Goal: Entertainment & Leisure: Browse casually

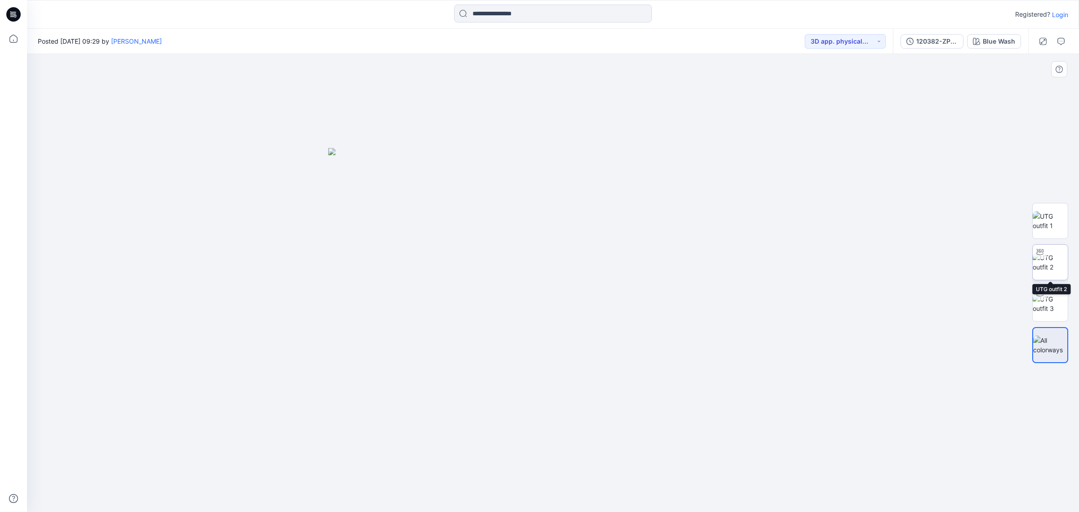
click at [1050, 256] on img at bounding box center [1050, 262] width 35 height 19
drag, startPoint x: 616, startPoint y: 359, endPoint x: 621, endPoint y: 424, distance: 65.0
click at [621, 424] on img at bounding box center [553, 238] width 766 height 547
drag, startPoint x: 667, startPoint y: 489, endPoint x: 635, endPoint y: 491, distance: 32.0
click at [635, 491] on icon at bounding box center [554, 485] width 272 height 34
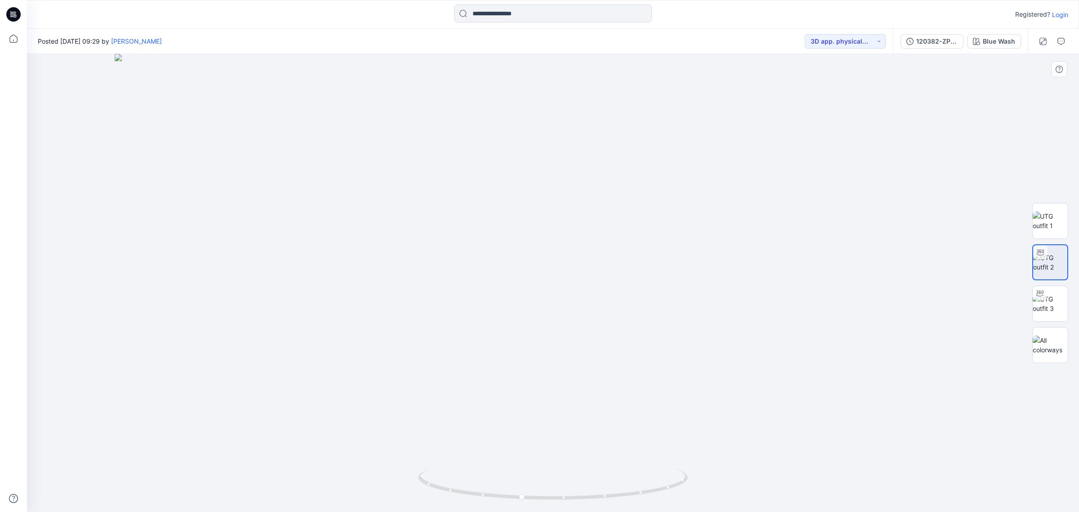
drag, startPoint x: 557, startPoint y: 278, endPoint x: 547, endPoint y: 318, distance: 41.1
click at [547, 318] on img at bounding box center [553, 283] width 877 height 458
drag, startPoint x: 641, startPoint y: 497, endPoint x: 656, endPoint y: 497, distance: 14.4
click at [656, 497] on icon at bounding box center [554, 485] width 272 height 34
drag, startPoint x: 594, startPoint y: 500, endPoint x: 621, endPoint y: 500, distance: 27.0
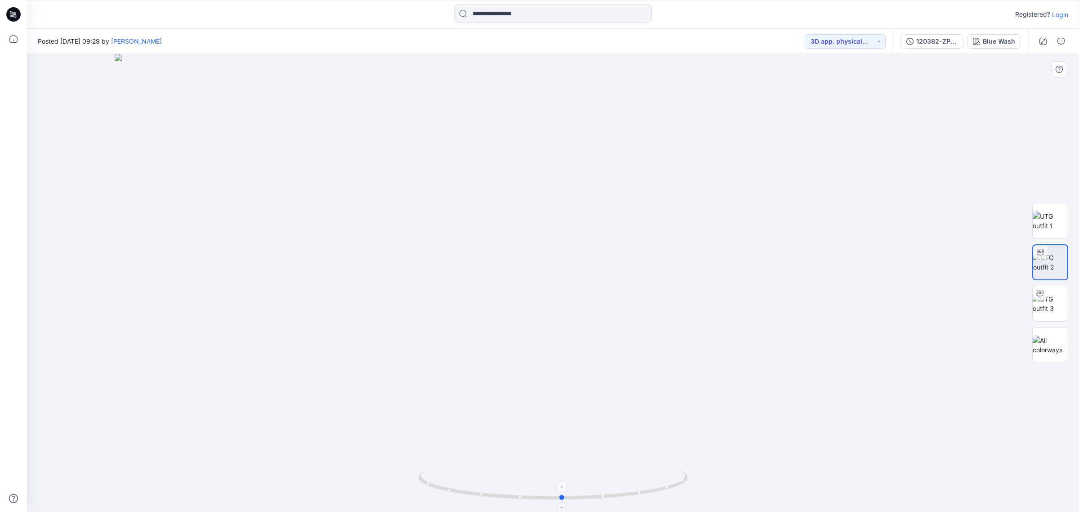
click at [621, 500] on icon at bounding box center [554, 485] width 272 height 34
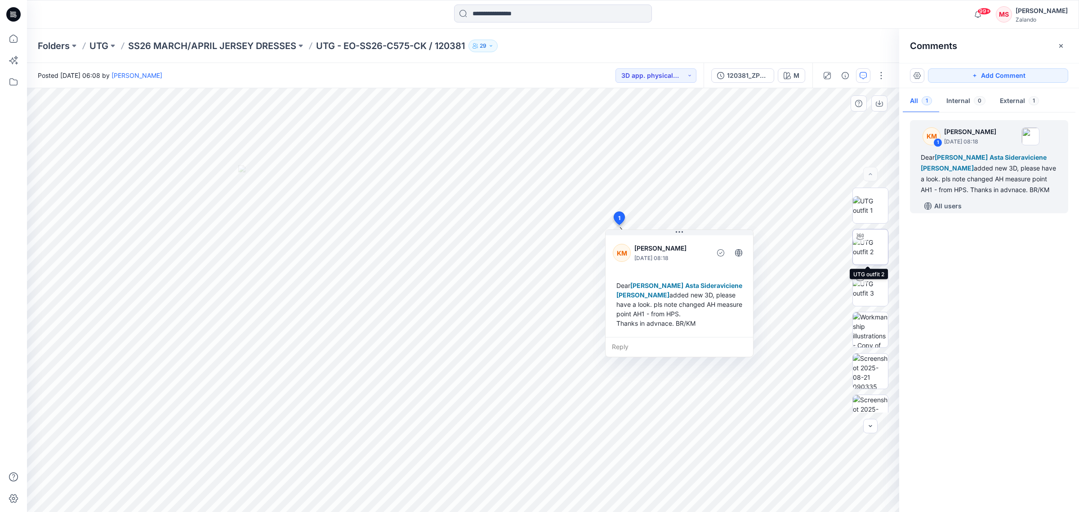
click at [858, 246] on img at bounding box center [870, 246] width 35 height 19
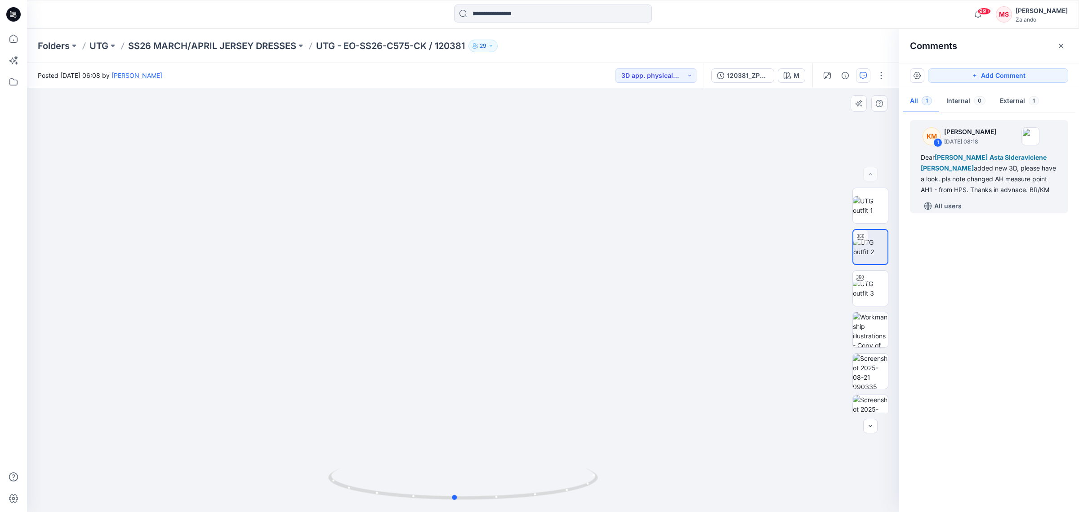
drag, startPoint x: 560, startPoint y: 496, endPoint x: 281, endPoint y: 485, distance: 278.6
click at [281, 485] on div at bounding box center [463, 300] width 872 height 424
drag, startPoint x: 394, startPoint y: 198, endPoint x: 386, endPoint y: 264, distance: 66.2
click at [386, 264] on img at bounding box center [463, 291] width 572 height 442
drag, startPoint x: 562, startPoint y: 488, endPoint x: 307, endPoint y: 494, distance: 255.5
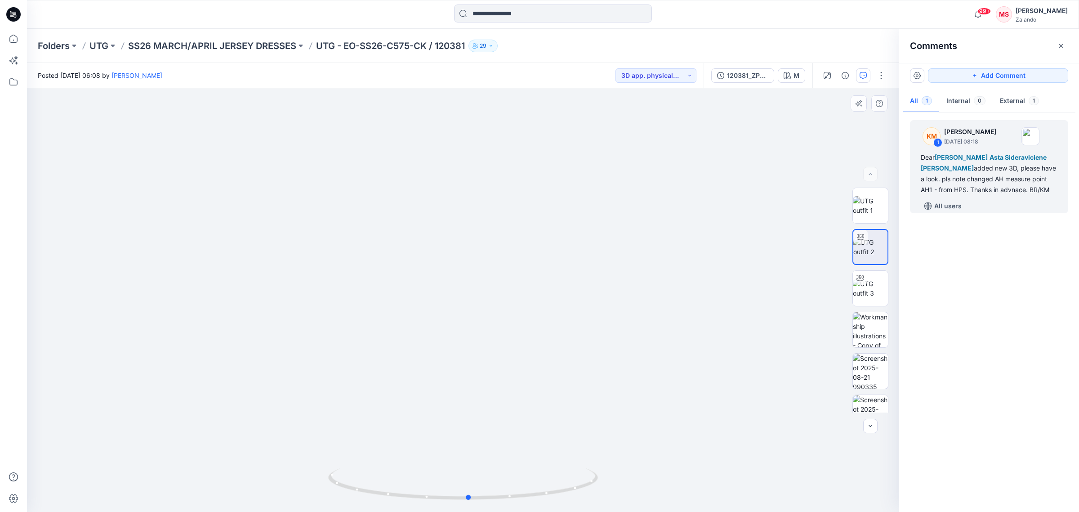
click at [307, 494] on div at bounding box center [463, 300] width 872 height 424
